Goal: Information Seeking & Learning: Learn about a topic

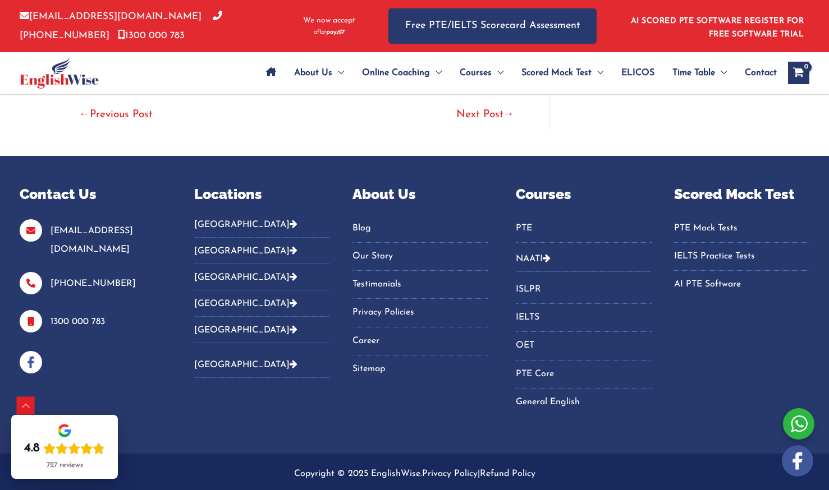
scroll to position [3006, 0]
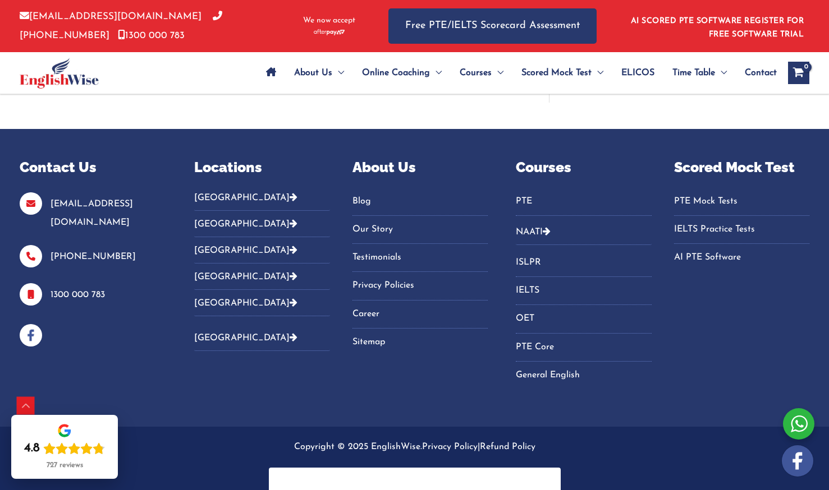
click at [543, 254] on link "ISLPR" at bounding box center [583, 263] width 135 height 19
